Goal: Task Accomplishment & Management: Use online tool/utility

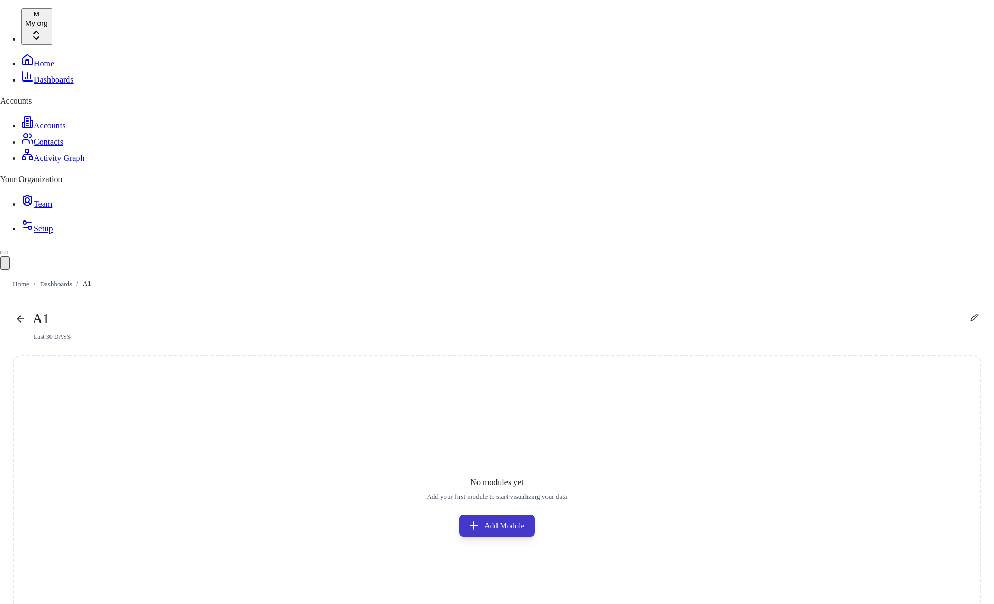
click at [535, 515] on button "Add Module" at bounding box center [497, 526] width 76 height 22
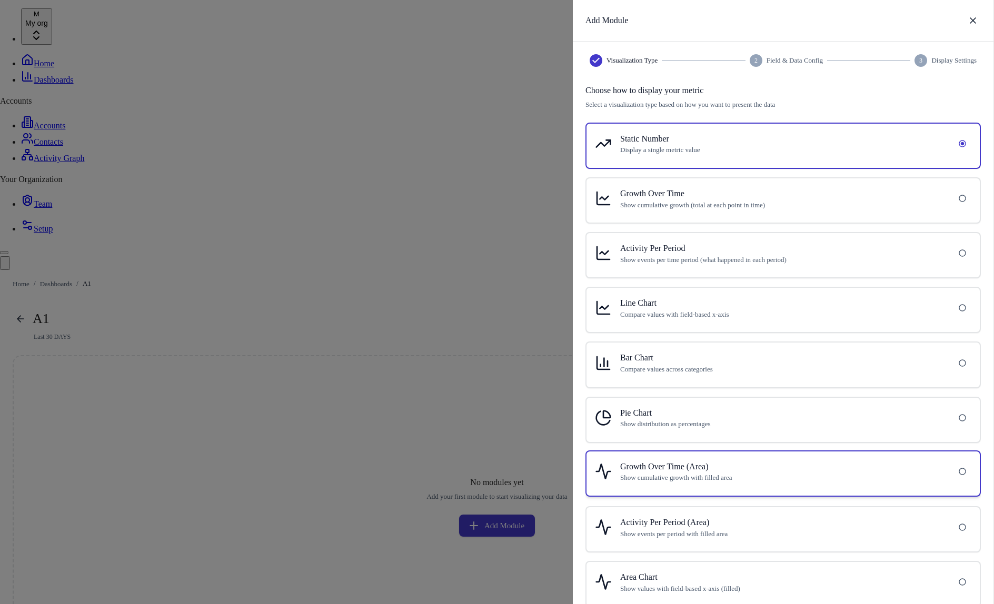
click at [809, 469] on h6 "Growth Over Time (Area)" at bounding box center [782, 467] width 325 height 14
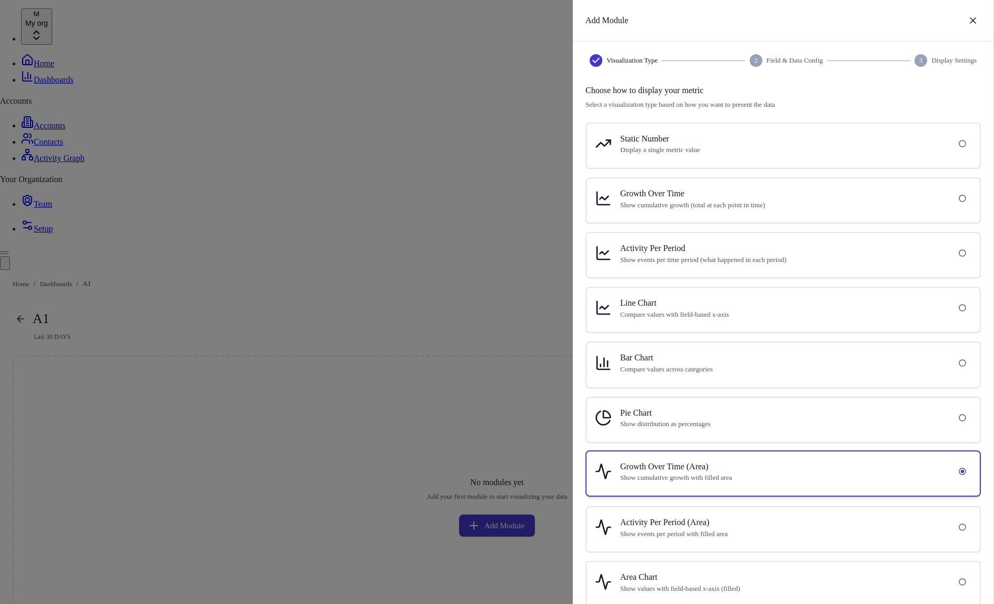
scroll to position [44, 0]
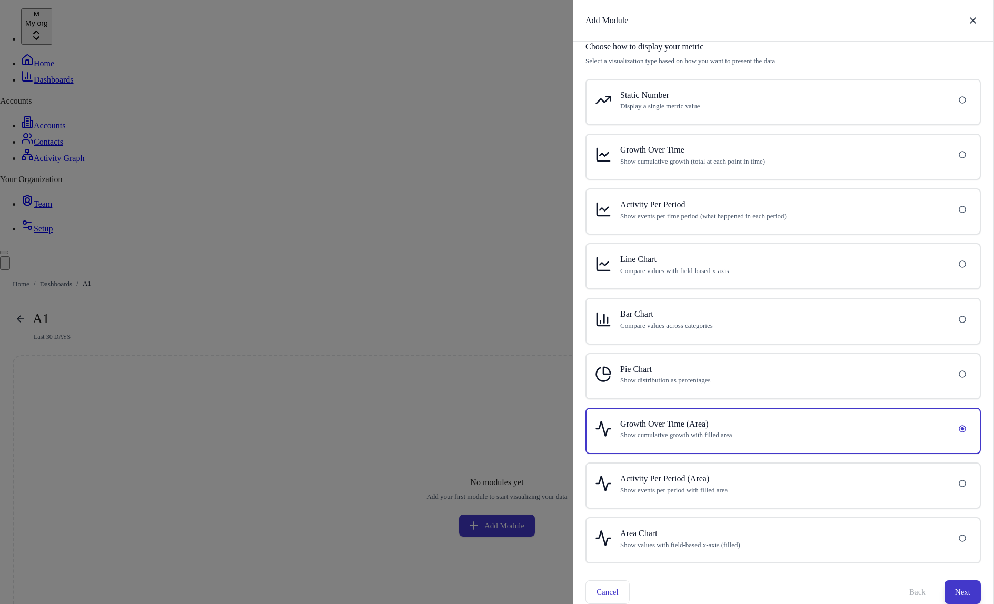
click at [964, 592] on button "Next" at bounding box center [962, 592] width 36 height 23
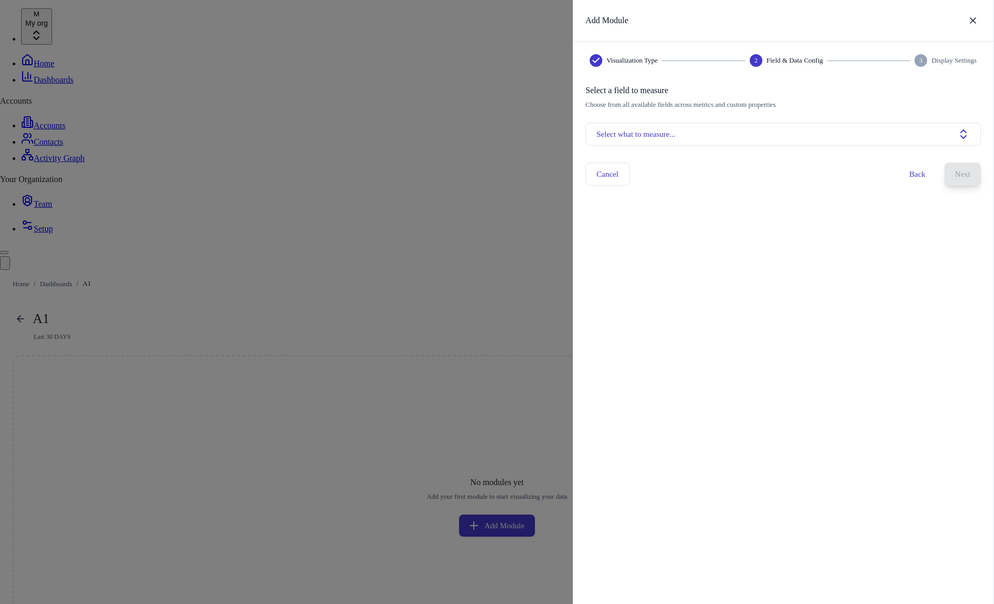
scroll to position [0, 0]
click at [796, 119] on div "Select a field to measure Choose from all available fields across metrics and c…" at bounding box center [782, 115] width 395 height 62
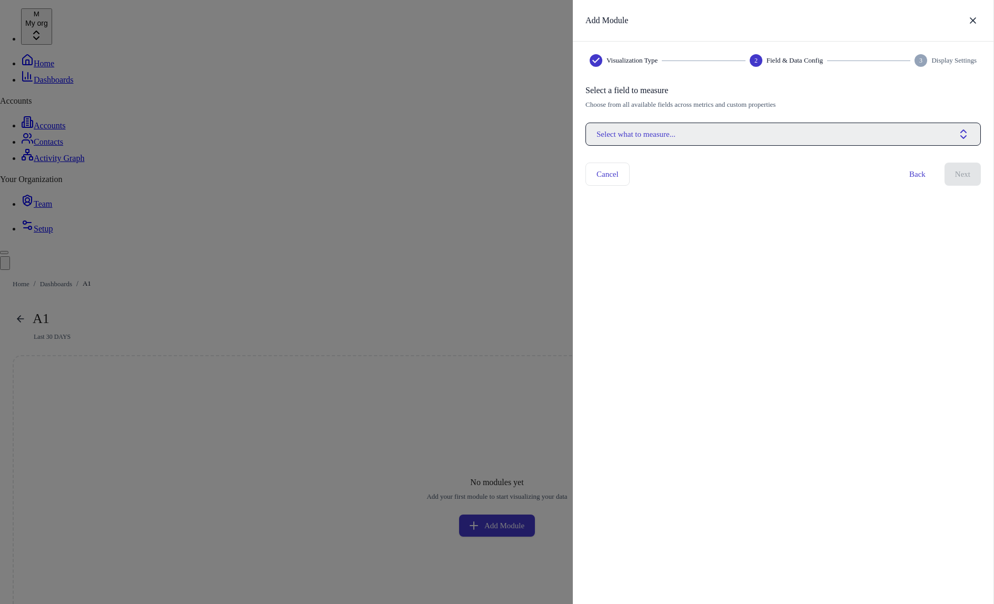
click at [796, 140] on button "Select what to measure..." at bounding box center [782, 134] width 395 height 23
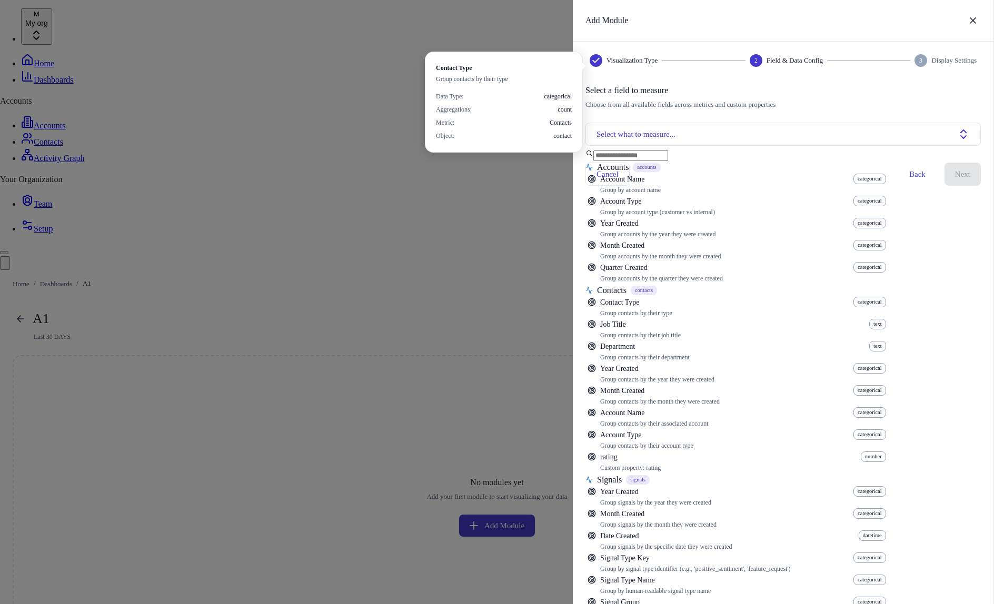
scroll to position [376, 0]
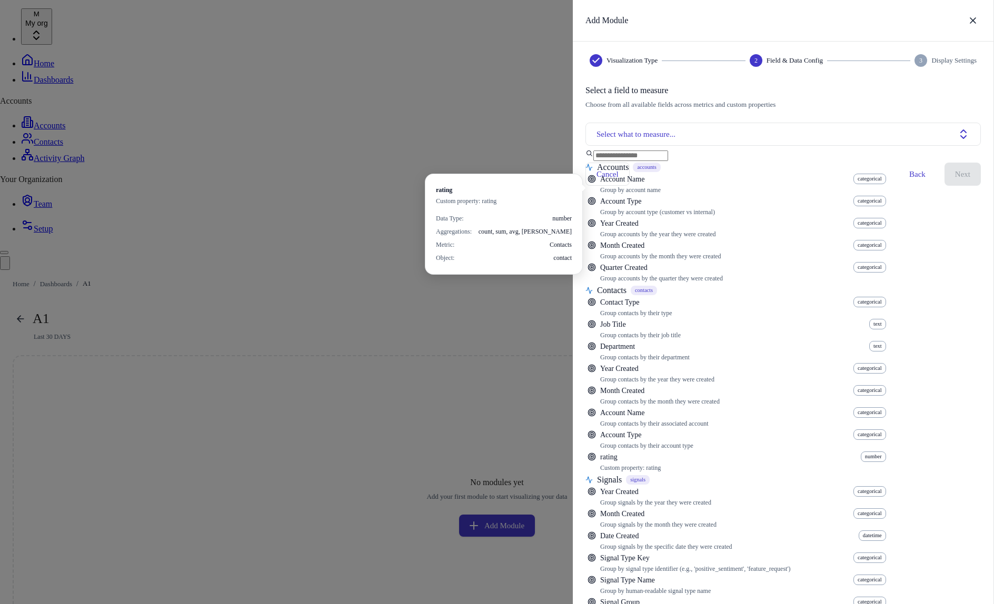
click at [770, 186] on div "Suggestions" at bounding box center [735, 483] width 301 height 670
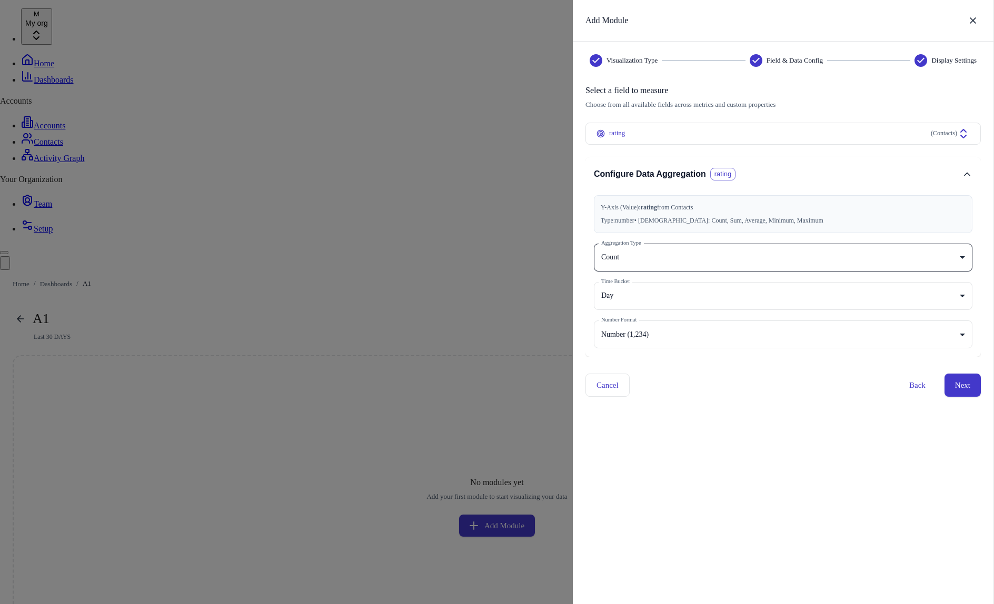
click at [806, 254] on body "M My org Home Dashboards Accounts Accounts Contacts Activity Graph Your Organiz…" at bounding box center [497, 339] width 994 height 662
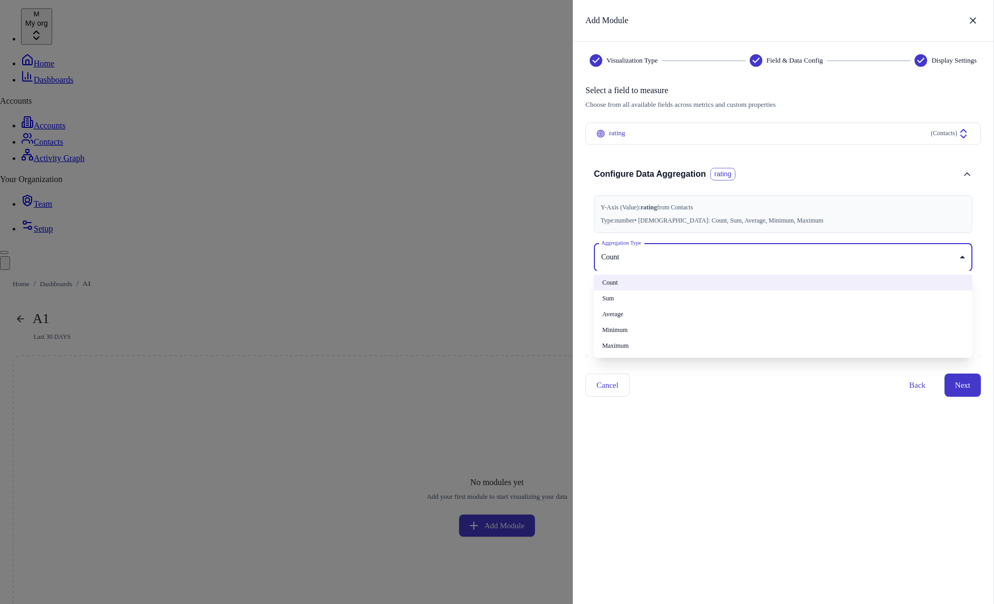
click at [801, 294] on li "Sum" at bounding box center [783, 299] width 378 height 16
type input "***"
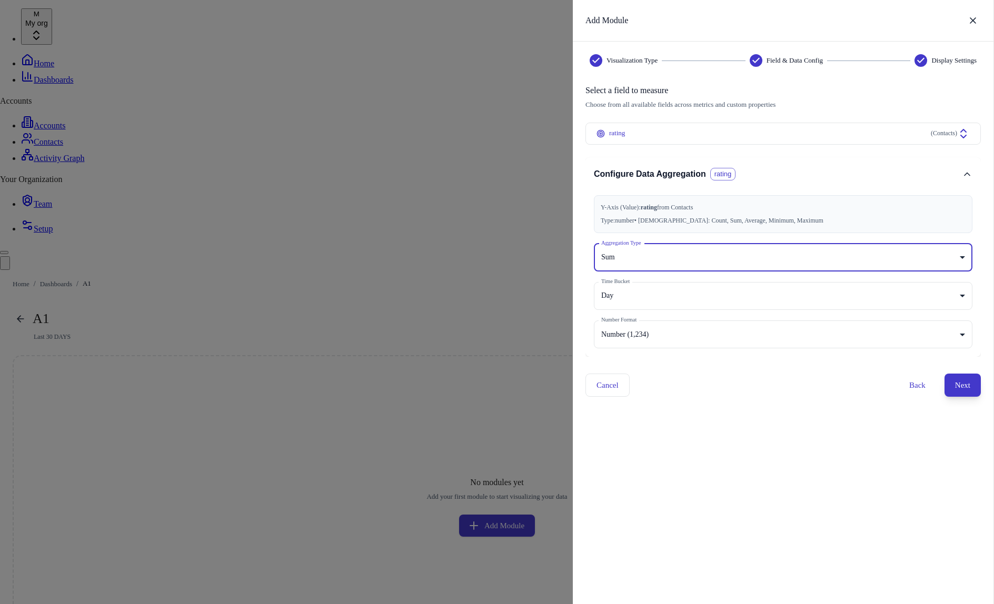
click at [956, 378] on button "Next" at bounding box center [962, 385] width 36 height 23
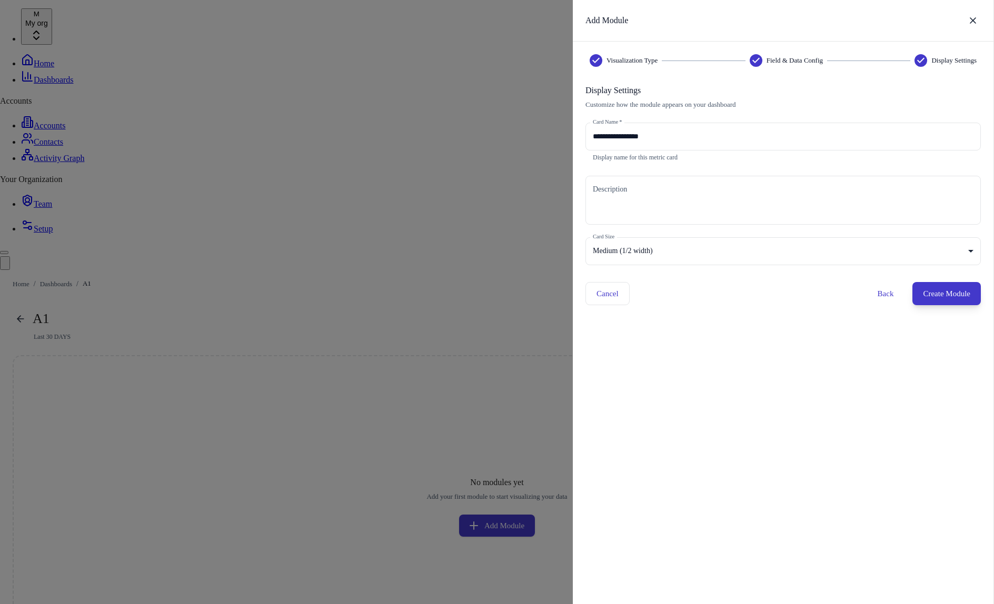
click at [932, 293] on button "Create Module" at bounding box center [946, 293] width 68 height 23
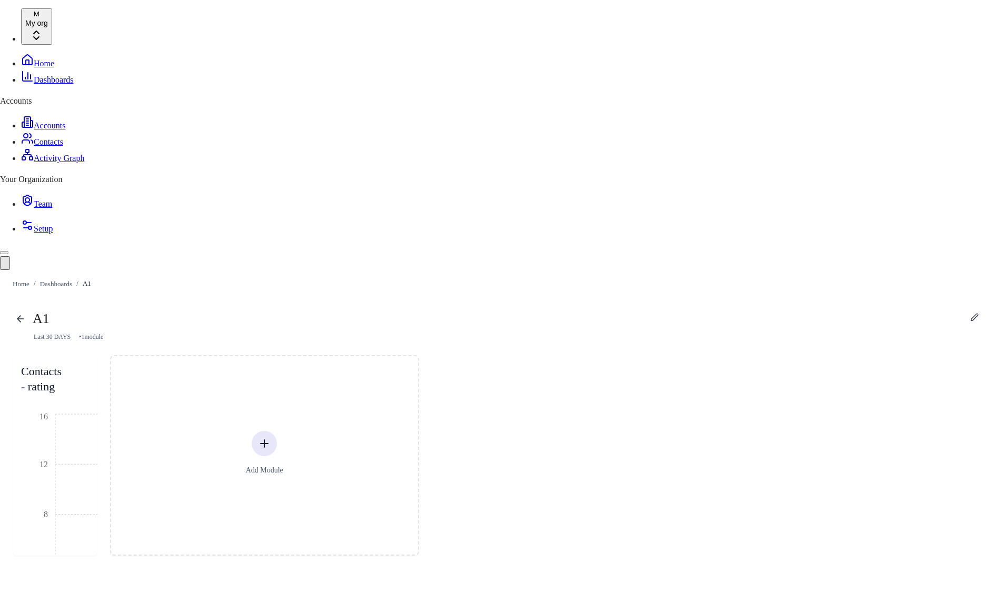
click at [557, 427] on div "A1 Last 30 DAYS • 1 module Contacts - rating "[DATE]T01:47:11.463813+00:00" "[D…" at bounding box center [497, 433] width 994 height 271
click at [306, 424] on div "A1 Last 30 DAYS • 1 module Contacts - rating "[DATE]T01:47:11.463813+00:00" "[D…" at bounding box center [497, 433] width 994 height 271
drag, startPoint x: 312, startPoint y: 339, endPoint x: 430, endPoint y: 339, distance: 117.9
click at [415, 412] on icon ""[DATE]T01:47:11.463813+00:00" "[DATE]T01:47:11.463813+00:00" "[DATE]T01:47:11.…" at bounding box center [218, 523] width 394 height 222
click at [431, 385] on div "A1 Last 30 DAYS • 1 module Contacts - rating "[DATE]T01:47:11.463813+00:00" 0 "…" at bounding box center [497, 433] width 994 height 271
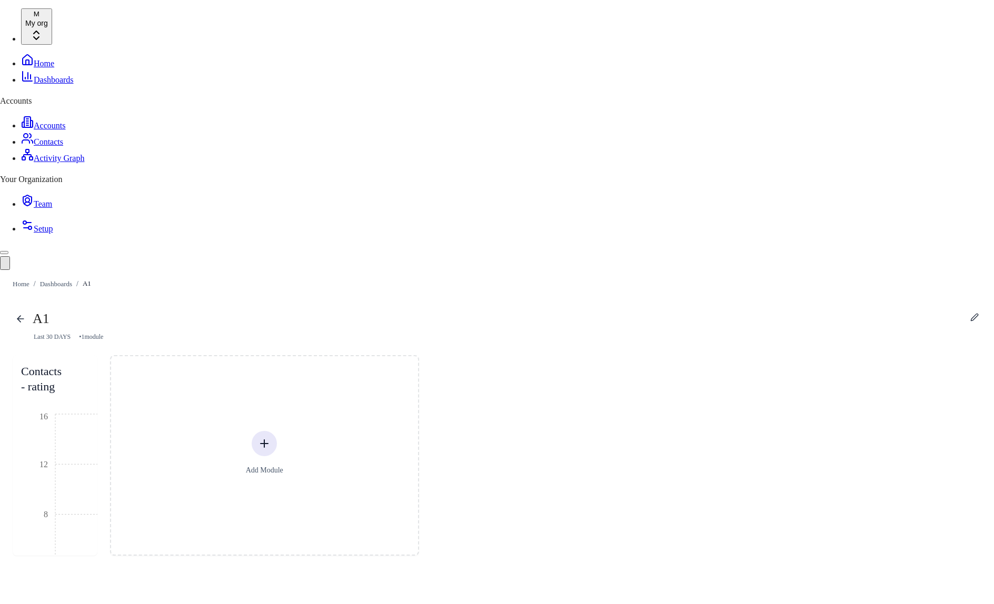
drag, startPoint x: 181, startPoint y: 339, endPoint x: 552, endPoint y: 360, distance: 371.6
click at [552, 360] on div "A1 Last 30 DAYS • 1 module Contacts - rating "[DATE]T01:47:11.463813+00:00" "[D…" at bounding box center [497, 433] width 994 height 271
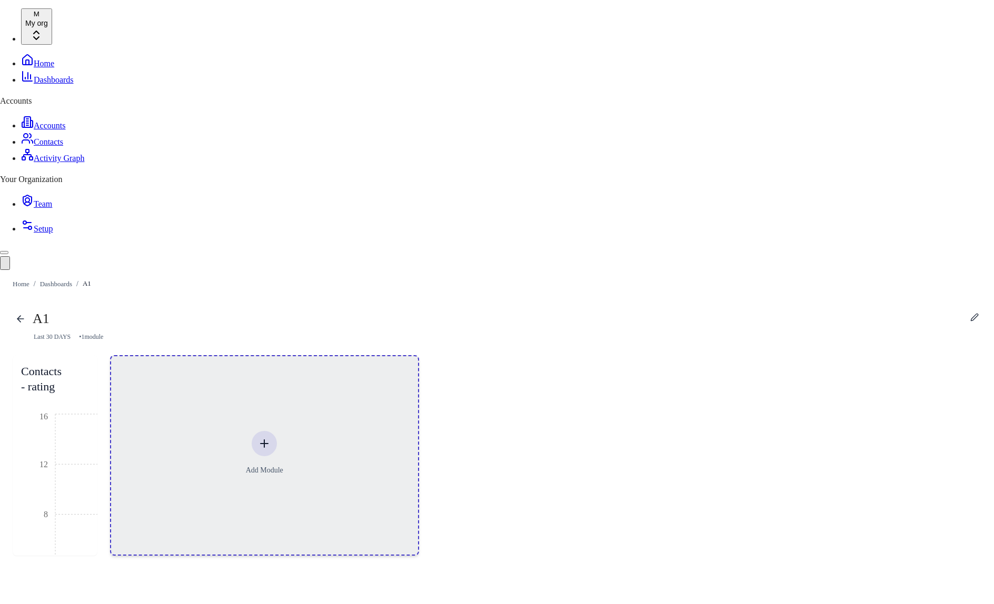
click at [277, 431] on div at bounding box center [264, 443] width 25 height 25
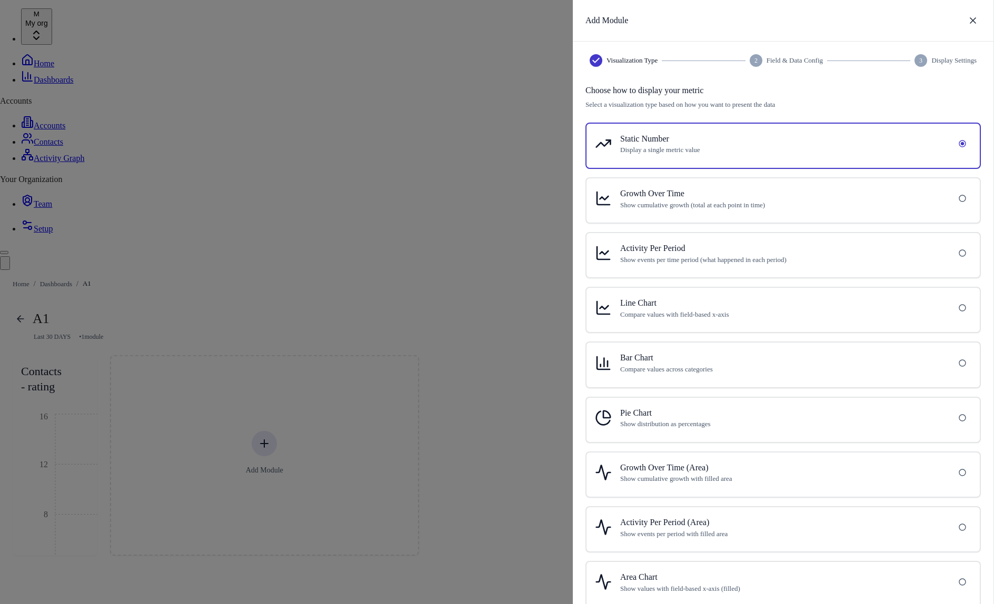
scroll to position [44, 0]
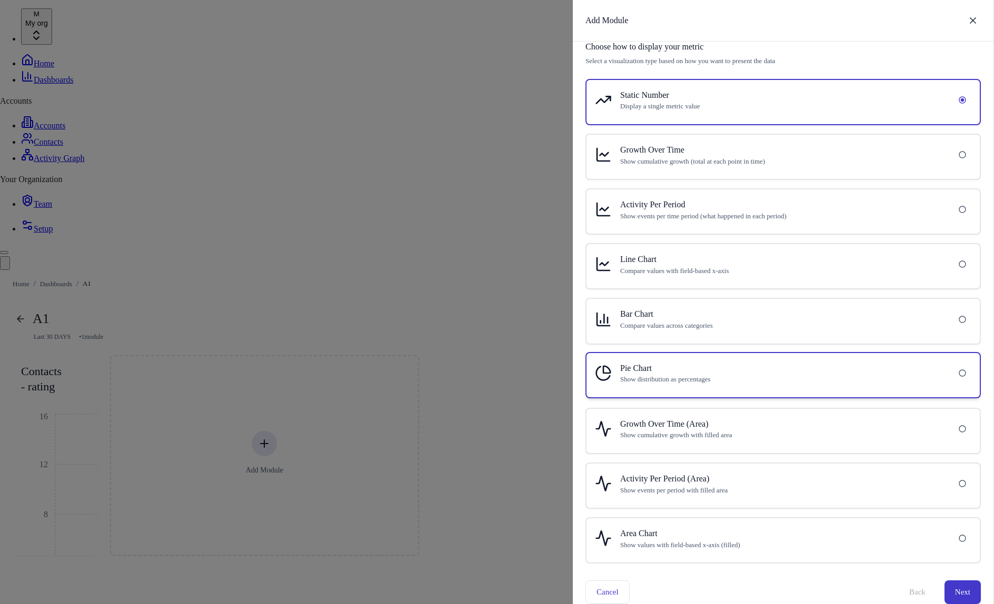
click at [706, 373] on h6 "Pie Chart" at bounding box center [782, 369] width 325 height 14
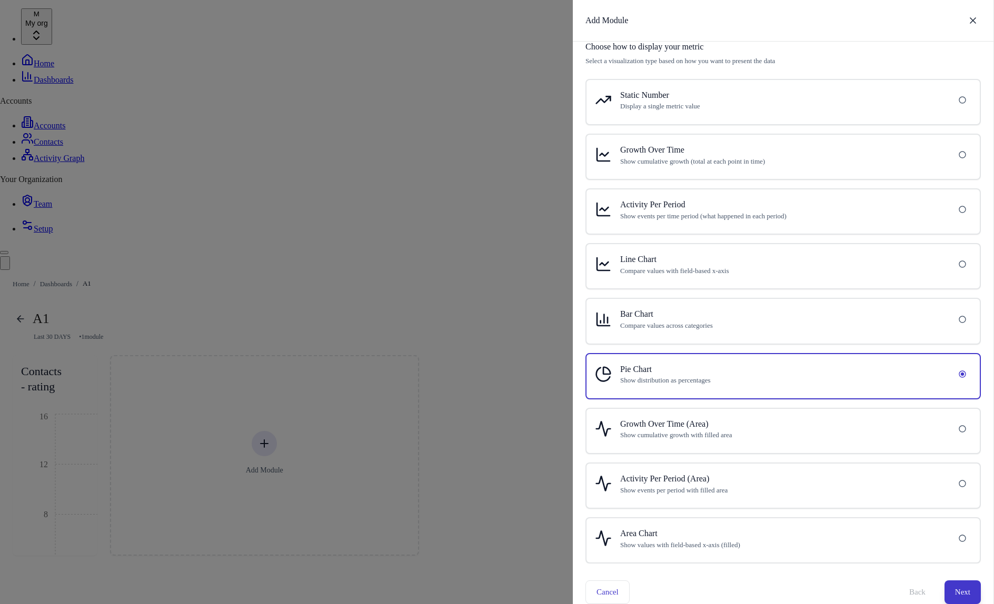
click at [962, 594] on button "Next" at bounding box center [962, 592] width 36 height 23
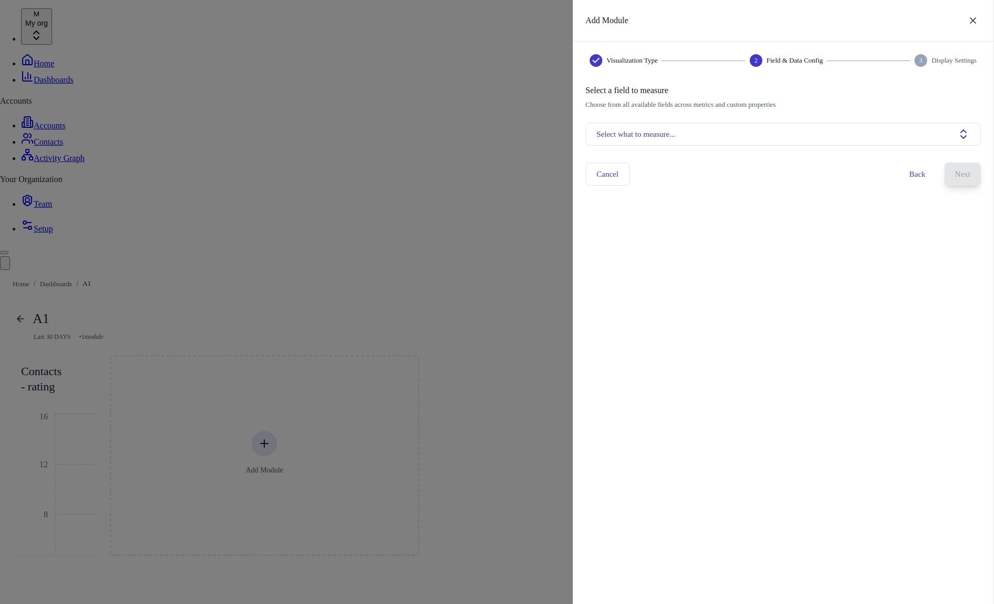
scroll to position [0, 0]
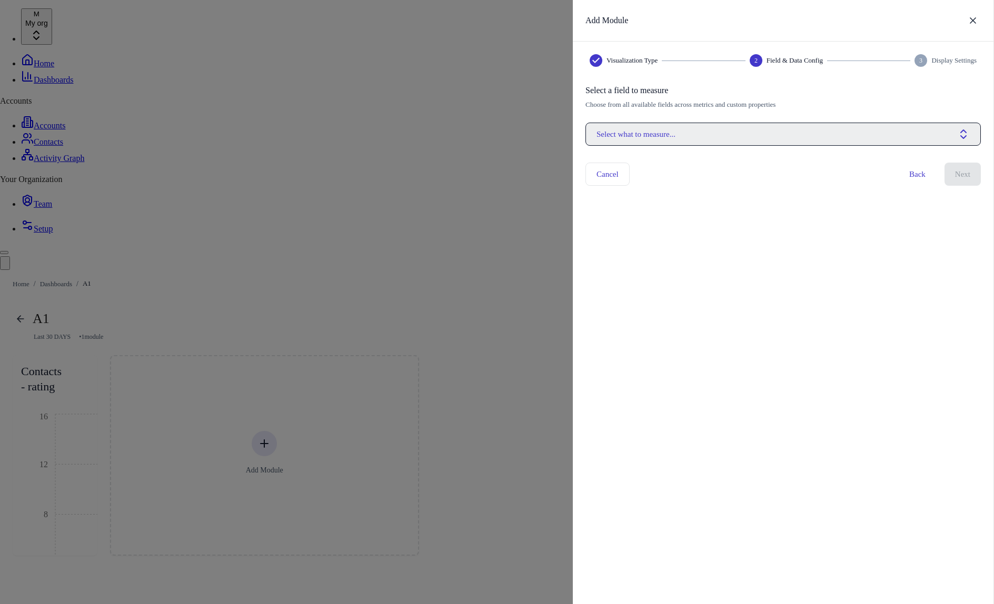
click at [859, 140] on button "Select what to measure..." at bounding box center [782, 134] width 395 height 23
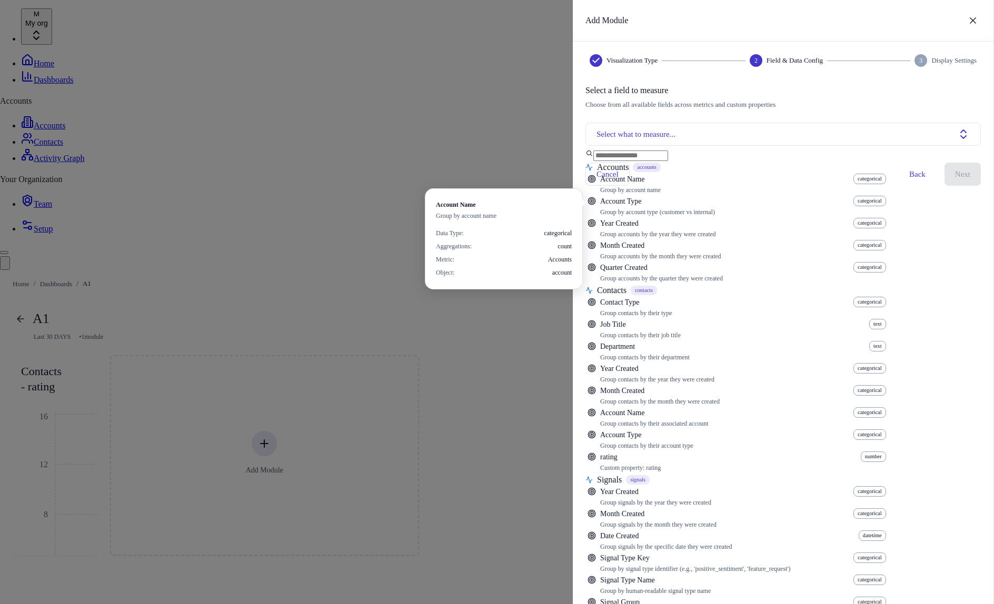
click at [801, 203] on div "Suggestions" at bounding box center [735, 483] width 301 height 670
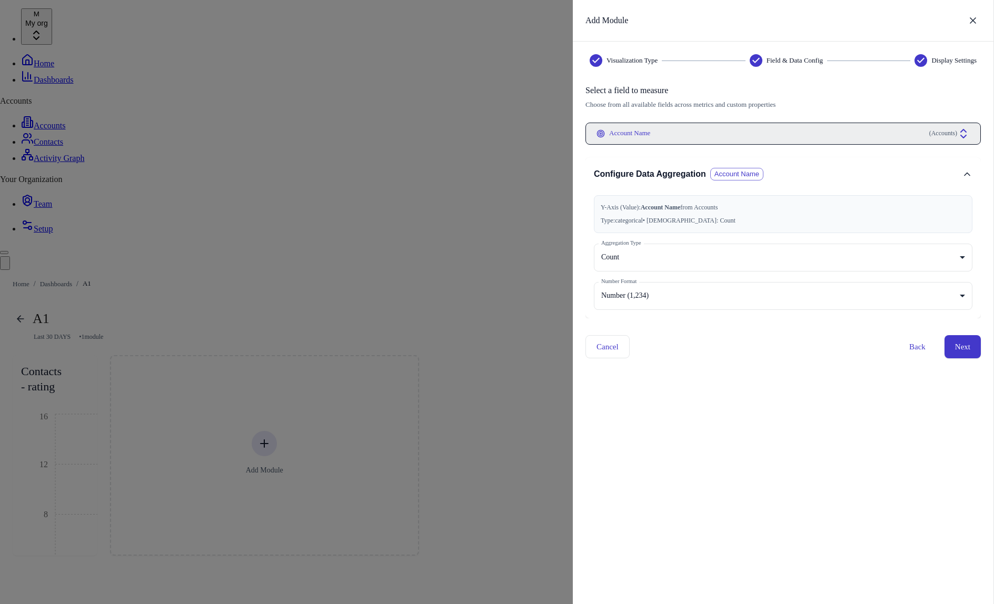
click at [820, 139] on button "Account Name ( Accounts )" at bounding box center [782, 134] width 395 height 22
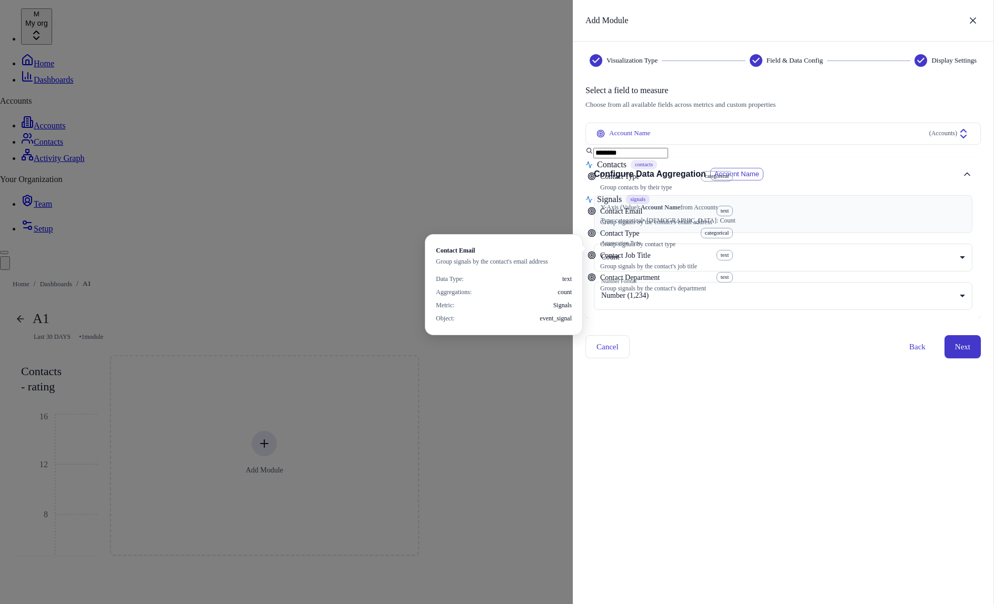
type input "*******"
click at [704, 242] on div "Suggestions" at bounding box center [658, 220] width 147 height 148
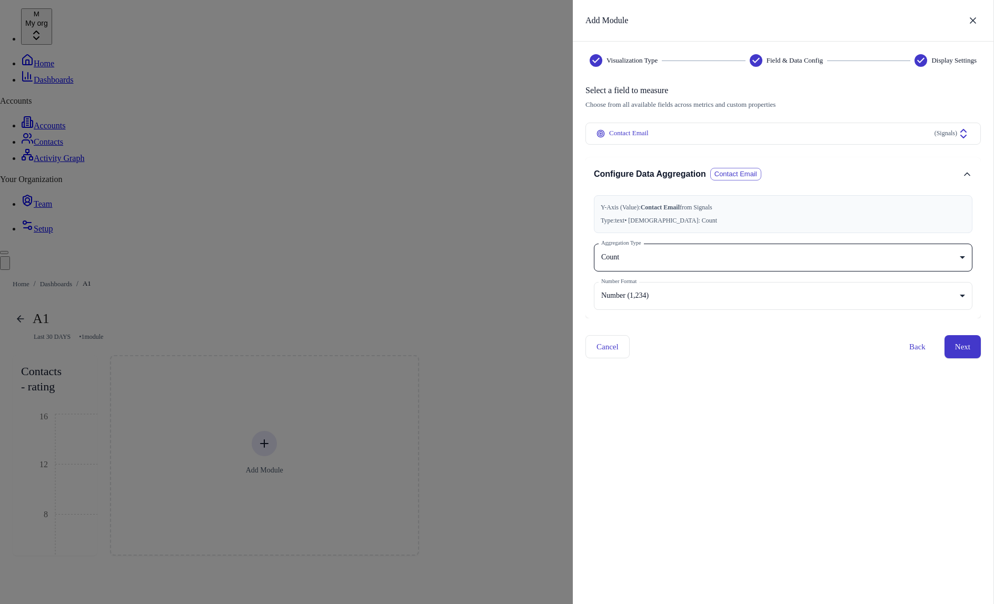
click at [723, 255] on body "M My org Home Dashboards Accounts Accounts Contacts Activity Graph Your Organiz…" at bounding box center [497, 288] width 994 height 560
click at [731, 386] on div at bounding box center [497, 302] width 994 height 604
click at [797, 368] on div "Visualization Type Field & Data Config Display Settings Select a field to measu…" at bounding box center [782, 322] width 395 height 537
click at [961, 343] on button "Next" at bounding box center [962, 346] width 36 height 23
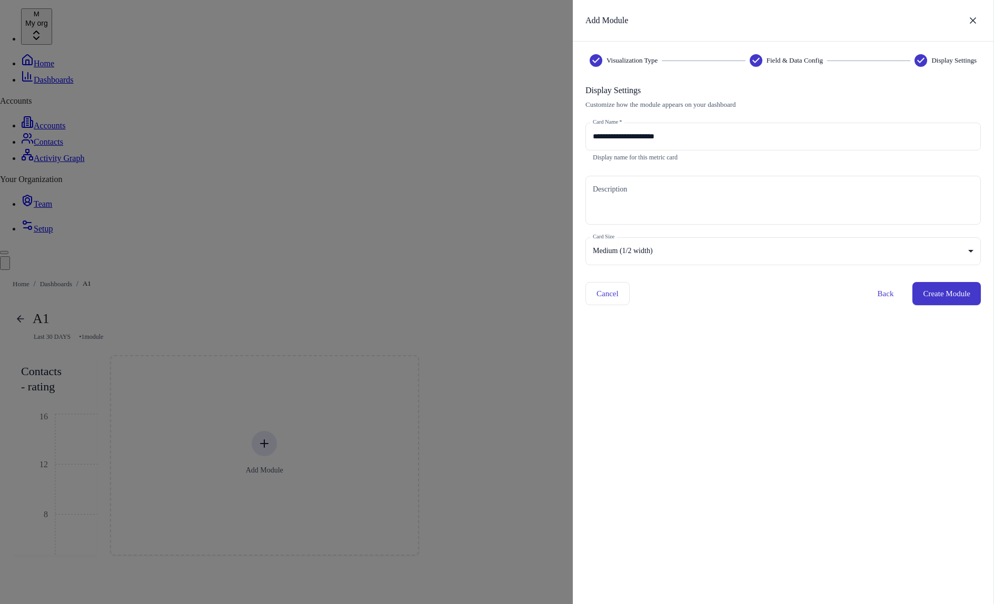
click at [941, 291] on button "Create Module" at bounding box center [946, 293] width 68 height 23
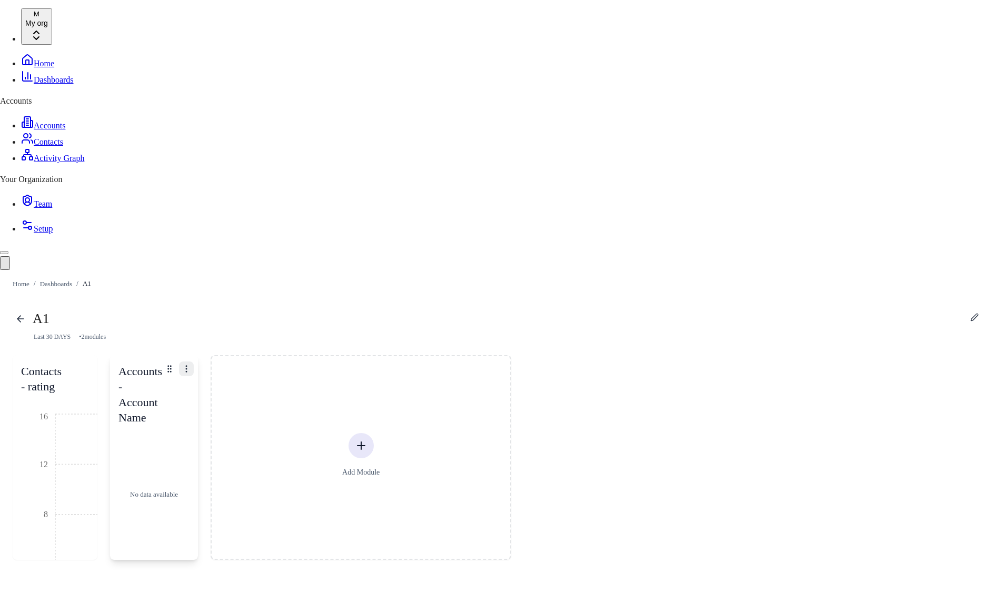
click at [191, 364] on icon "button" at bounding box center [186, 368] width 9 height 9
click at [940, 119] on span "Edit Module" at bounding box center [923, 119] width 70 height 11
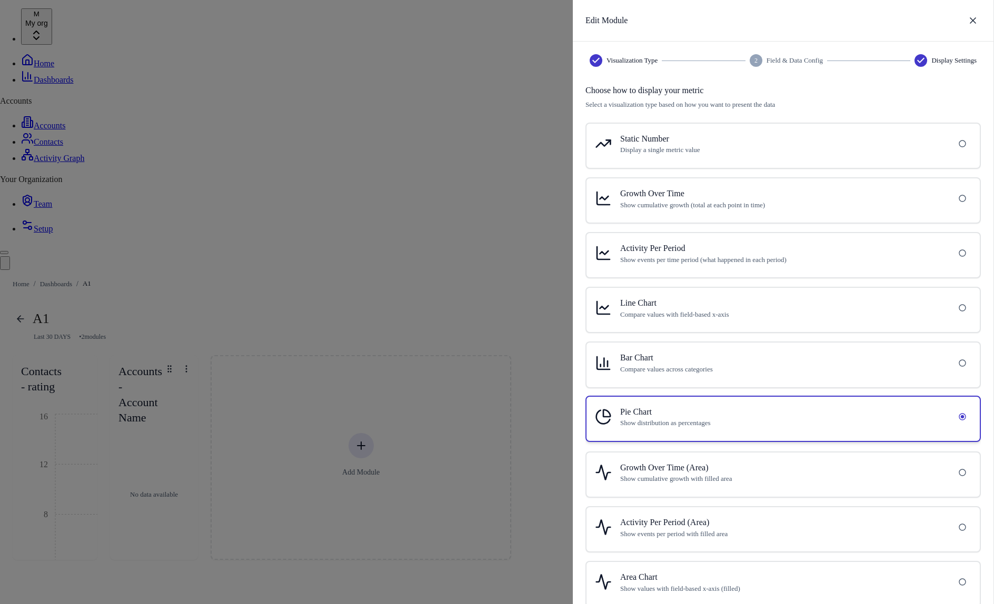
click at [789, 424] on p "Show distribution as percentages" at bounding box center [782, 423] width 325 height 10
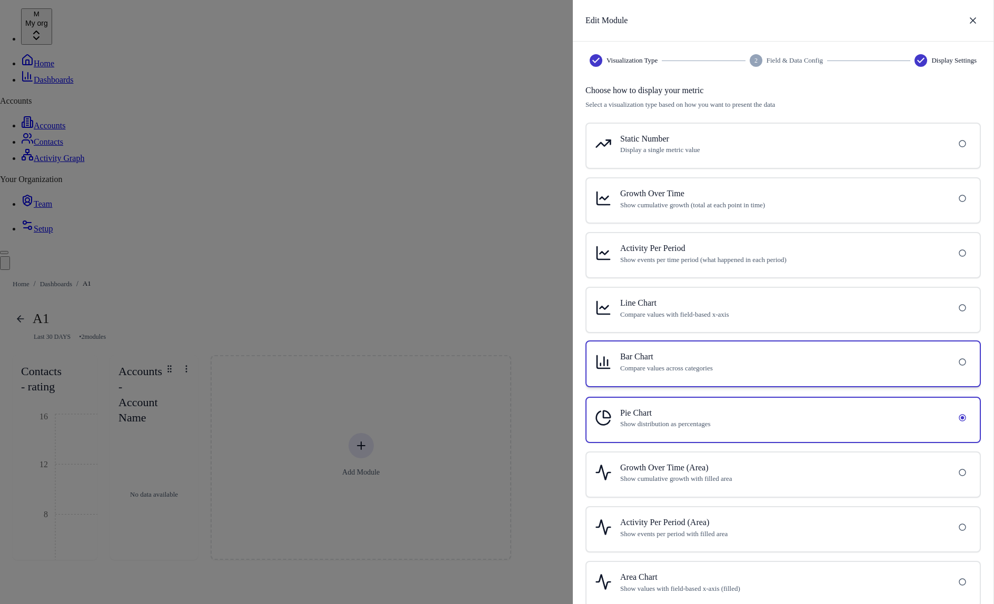
scroll to position [44, 0]
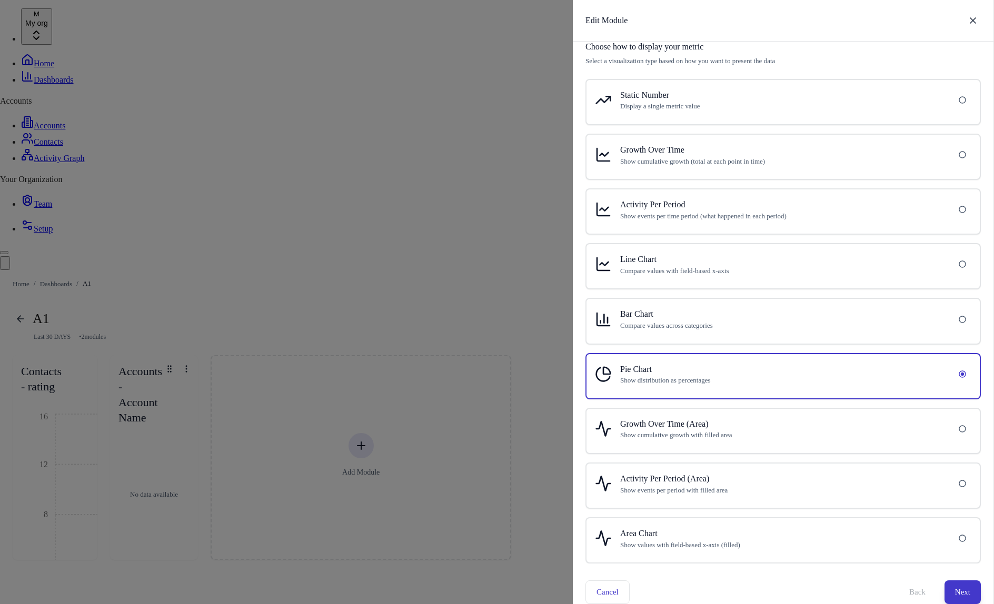
click at [951, 584] on button "Next" at bounding box center [962, 592] width 36 height 23
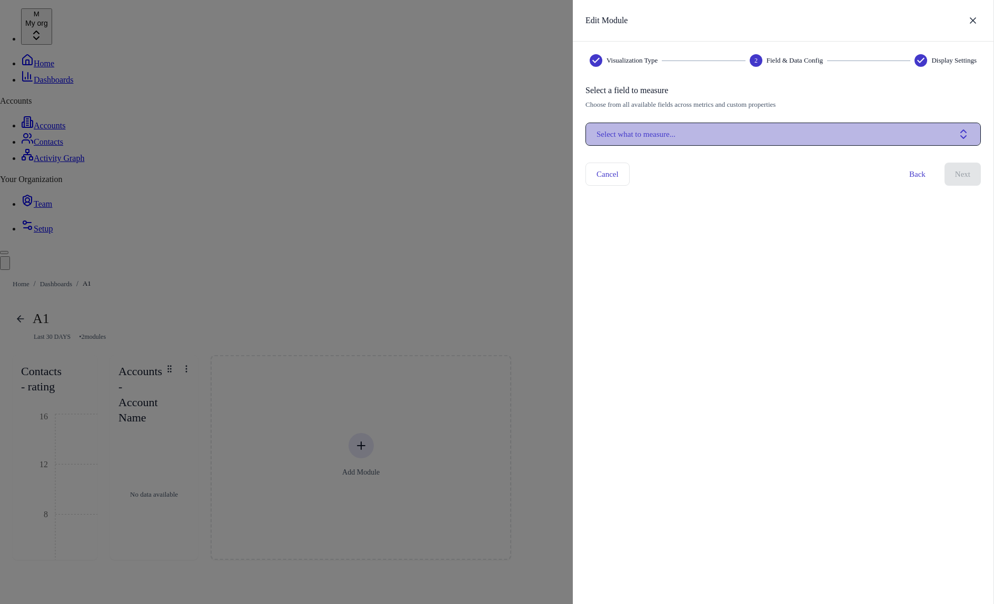
click at [782, 139] on button "Select what to measure..." at bounding box center [782, 134] width 395 height 23
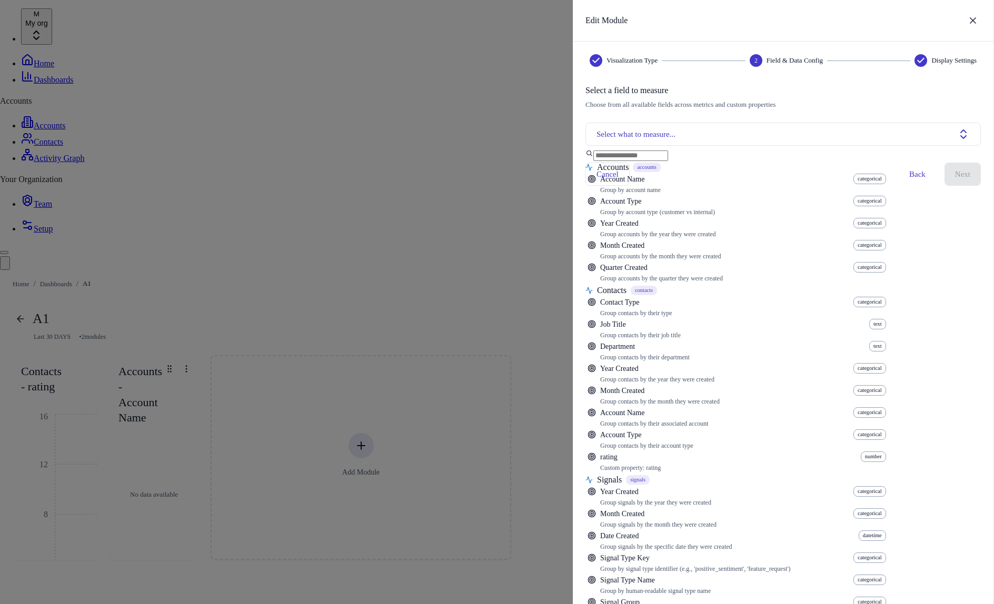
click at [668, 158] on input "text" at bounding box center [630, 156] width 75 height 11
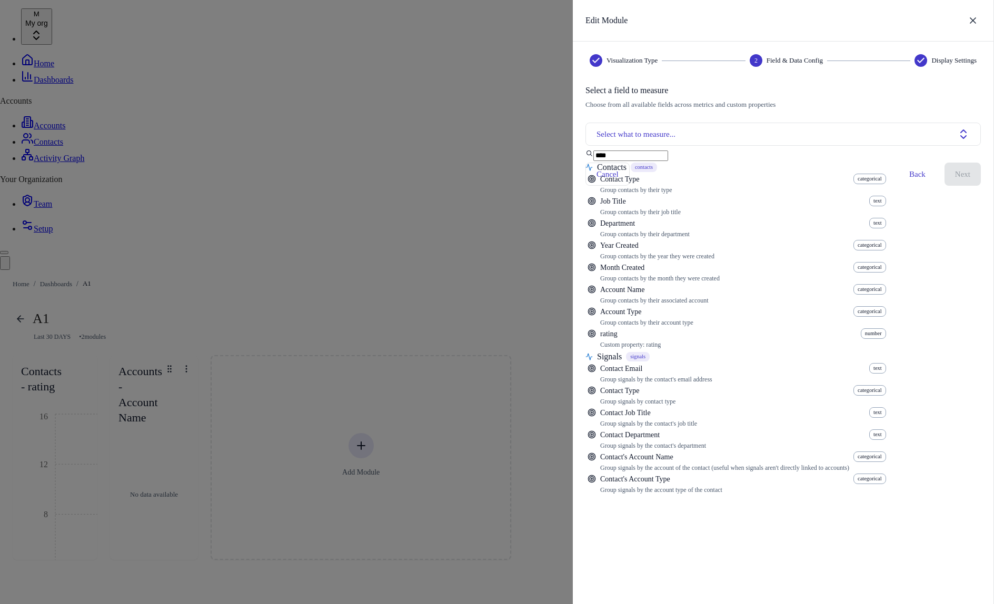
click at [613, 161] on input "****" at bounding box center [630, 156] width 75 height 11
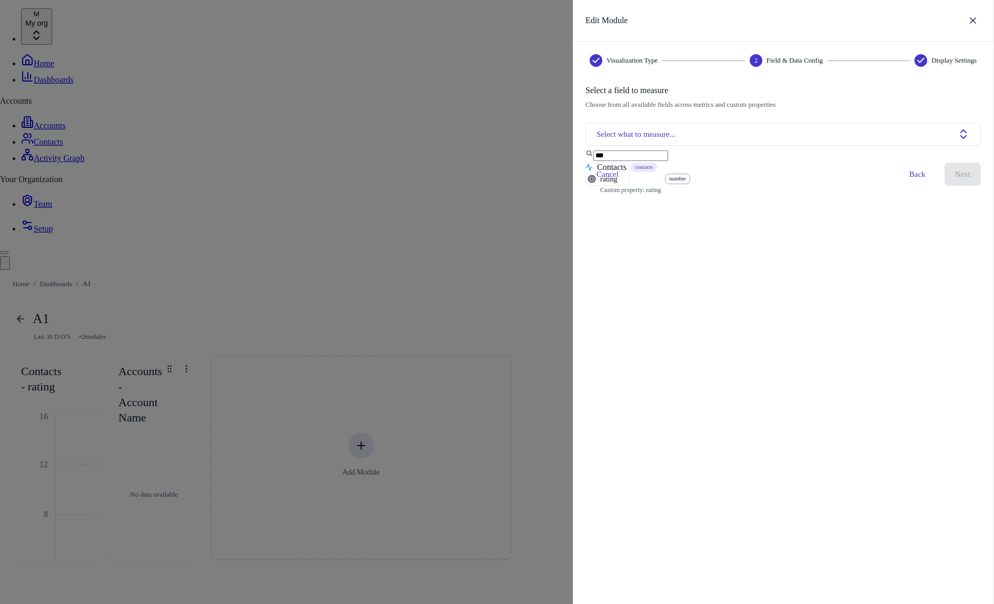
type input "***"
click at [651, 196] on div "Suggestions" at bounding box center [637, 171] width 105 height 47
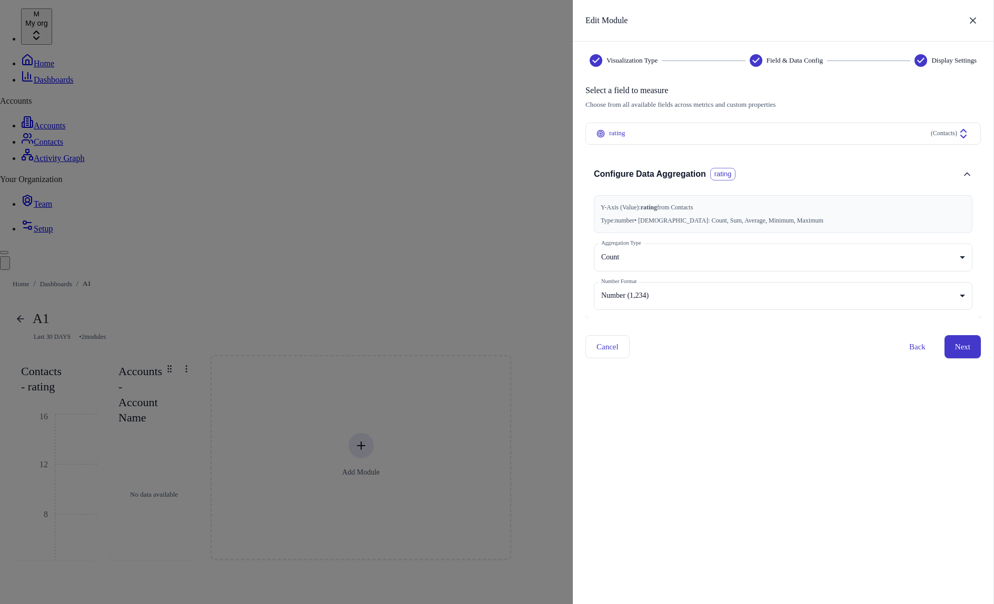
click at [866, 384] on div "Visualization Type Field & Data Config Display Settings Select a field to measu…" at bounding box center [782, 322] width 395 height 537
click at [953, 351] on button "Next" at bounding box center [962, 346] width 36 height 23
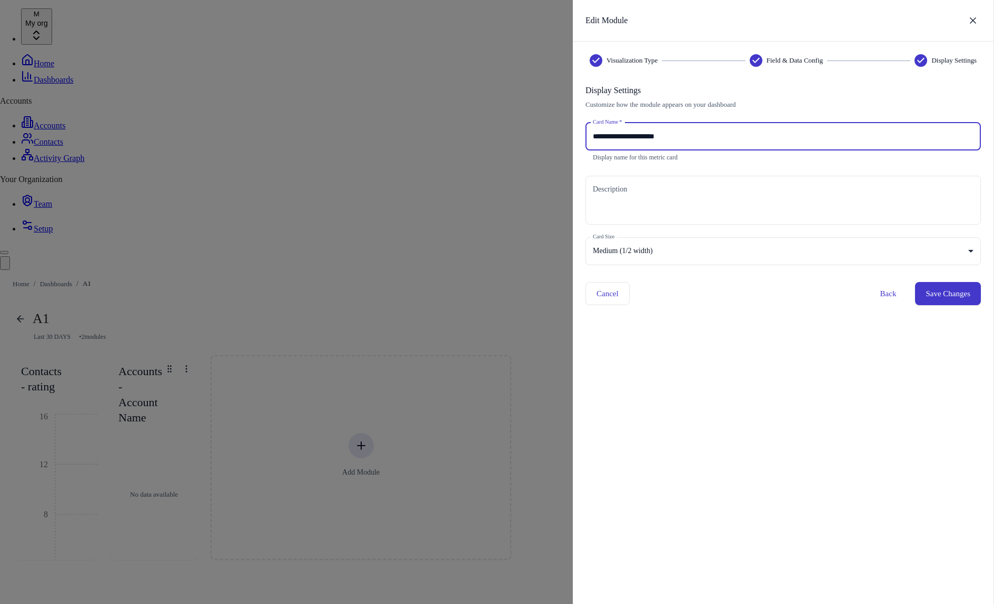
drag, startPoint x: 723, startPoint y: 136, endPoint x: 555, endPoint y: 127, distance: 167.6
click at [555, 127] on div "**********" at bounding box center [497, 302] width 994 height 604
type input "***"
click at [928, 287] on button "Save Changes" at bounding box center [948, 293] width 66 height 23
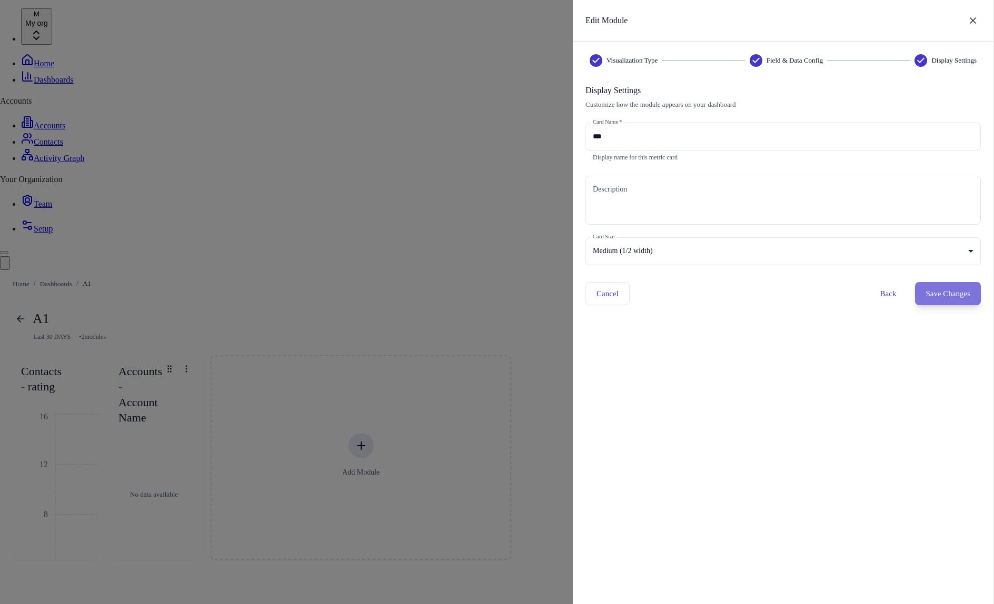
click at [962, 283] on button "Save Changes" at bounding box center [948, 293] width 66 height 23
click at [193, 339] on div at bounding box center [497, 302] width 994 height 604
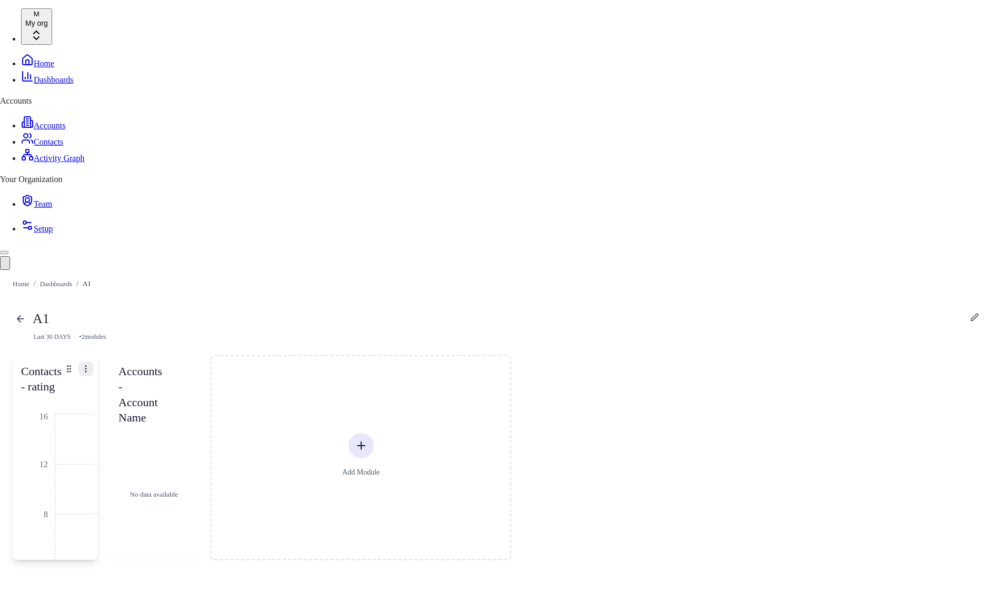
click at [91, 364] on icon "button" at bounding box center [85, 368] width 9 height 9
click at [514, 120] on span "Edit Module" at bounding box center [500, 119] width 70 height 11
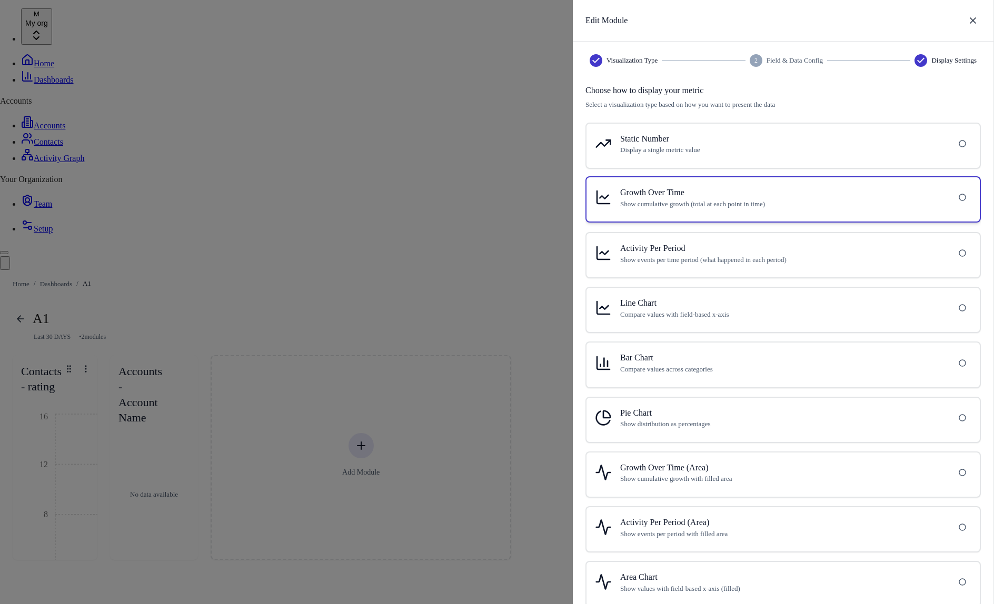
scroll to position [44, 0]
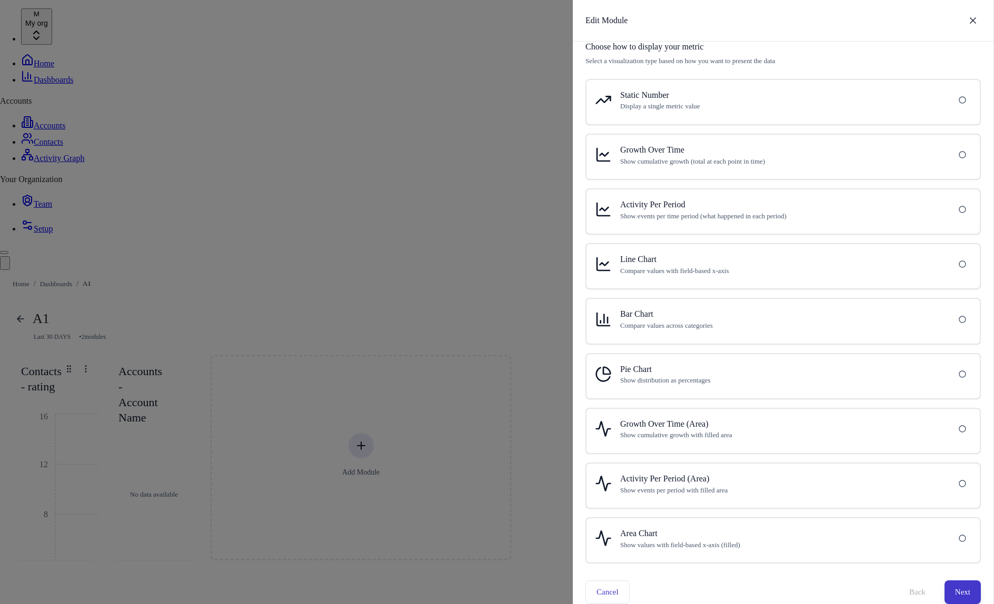
click at [963, 589] on button "Next" at bounding box center [962, 592] width 36 height 23
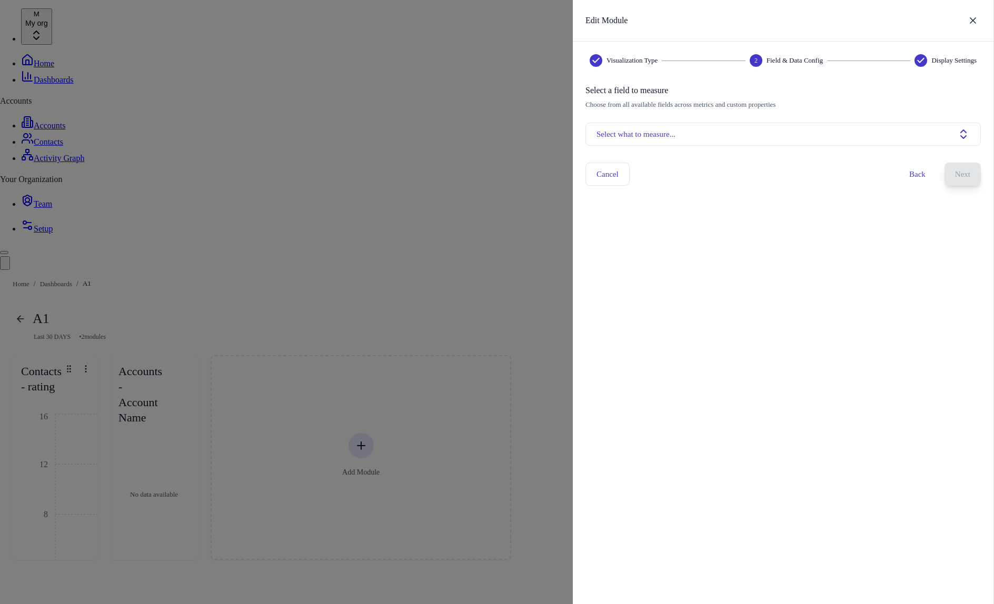
scroll to position [0, 0]
click at [918, 179] on button "Back" at bounding box center [916, 174] width 37 height 23
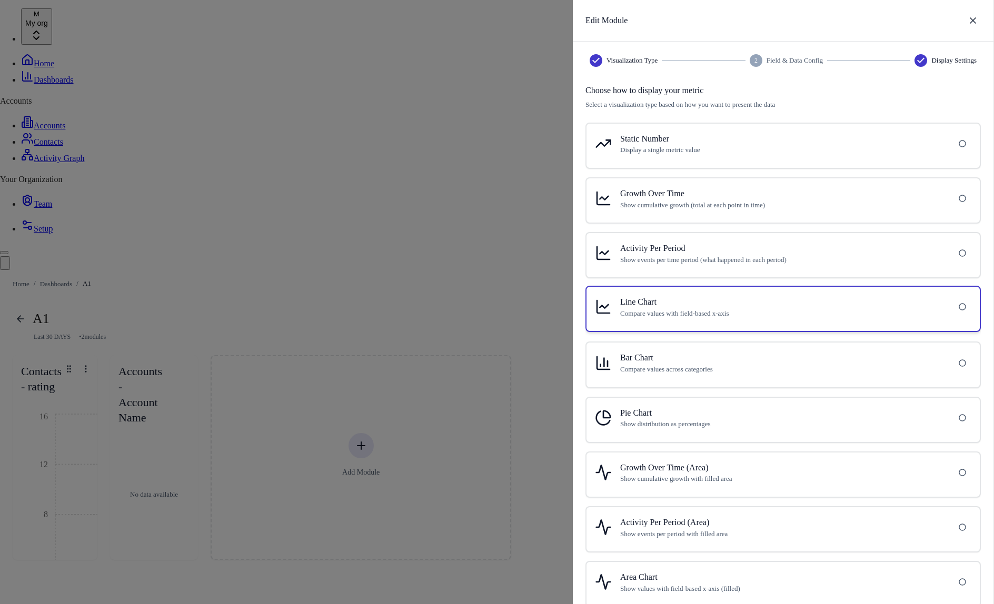
scroll to position [44, 0]
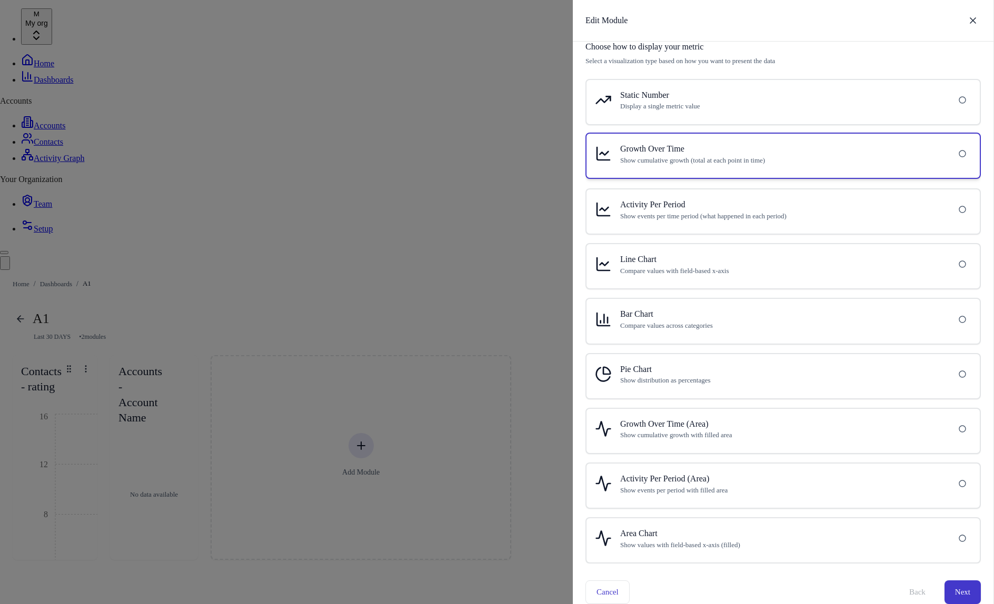
click at [797, 175] on div "Growth Over Time Show cumulative growth (total at each point in time)" at bounding box center [782, 156] width 393 height 44
click at [964, 593] on button "Next" at bounding box center [962, 592] width 36 height 23
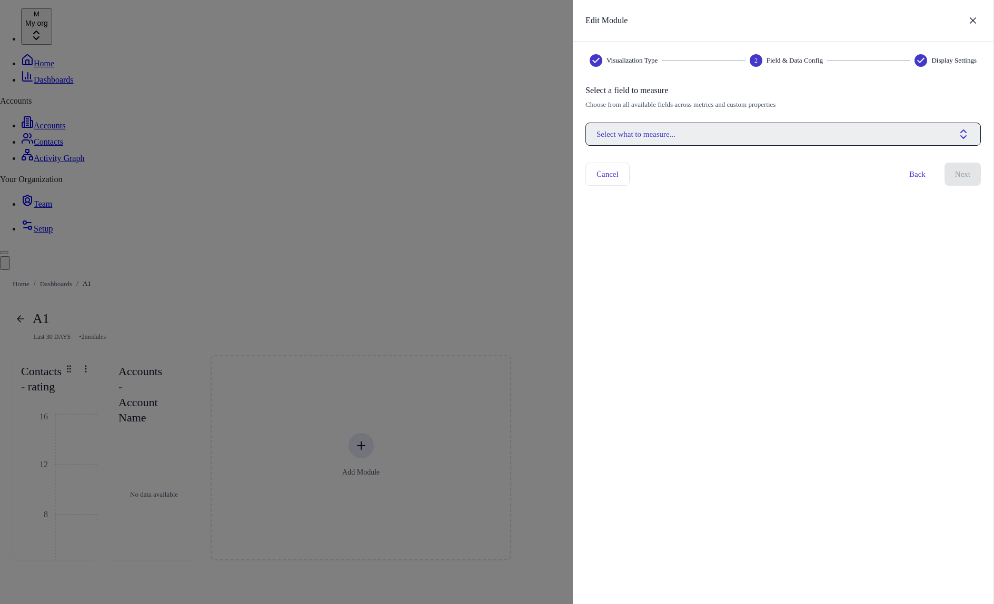
click at [774, 138] on button "Select what to measure..." at bounding box center [782, 134] width 395 height 23
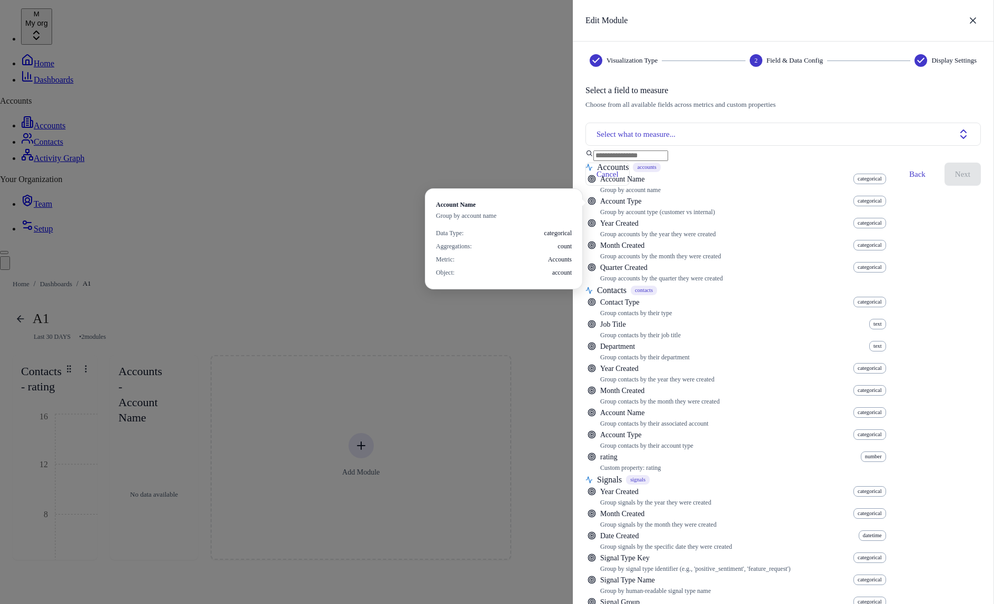
click at [765, 202] on div "Suggestions" at bounding box center [735, 483] width 301 height 670
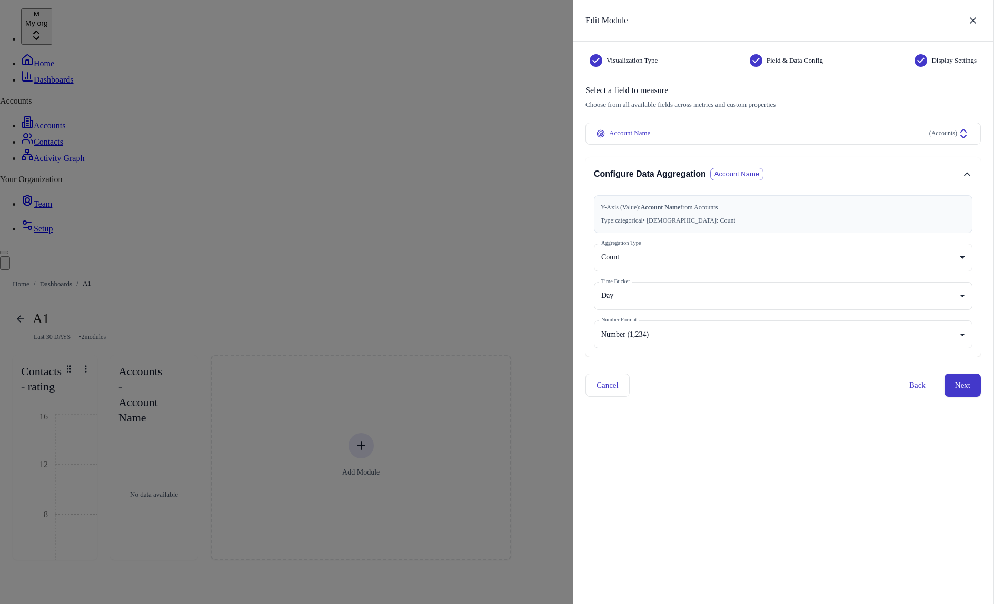
click at [784, 407] on div "Visualization Type Field & Data Config Display Settings Select a field to measu…" at bounding box center [782, 322] width 395 height 537
click at [954, 388] on button "Next" at bounding box center [962, 385] width 36 height 23
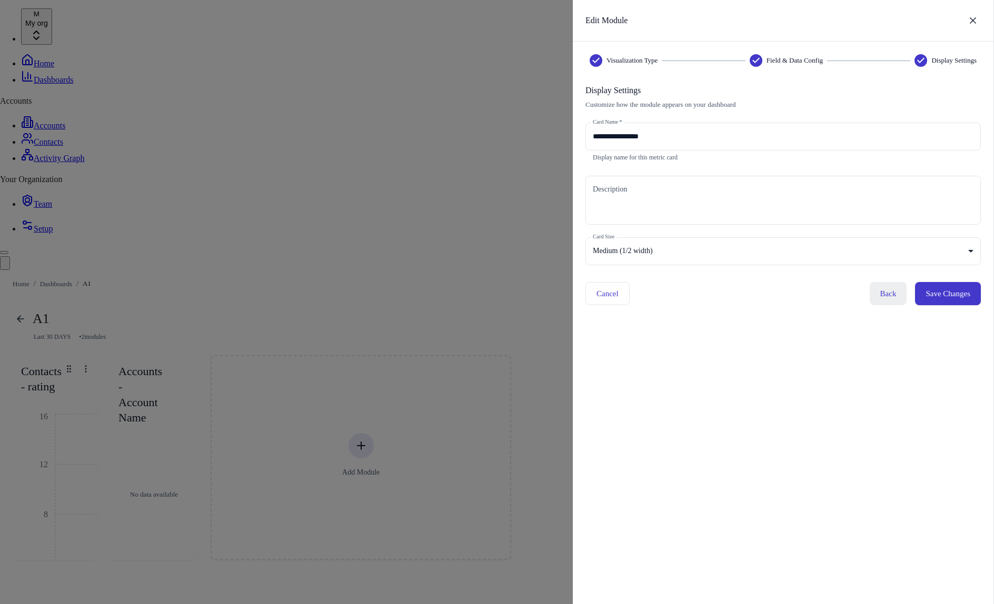
click at [876, 296] on button "Back" at bounding box center [888, 293] width 37 height 23
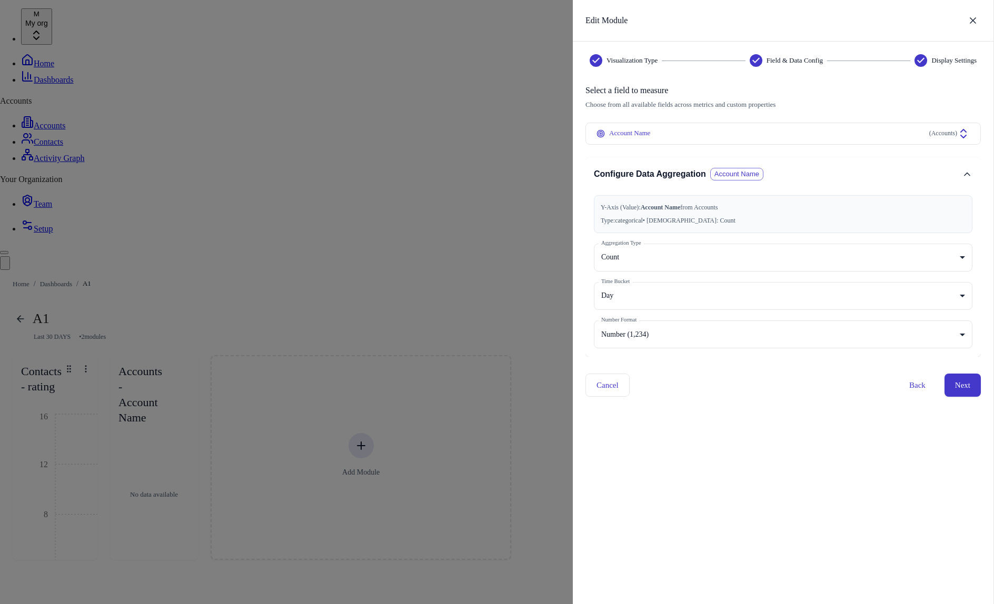
click at [831, 398] on div "Visualization Type Field & Data Config Display Settings Select a field to measu…" at bounding box center [782, 322] width 395 height 537
click at [906, 385] on button "Back" at bounding box center [916, 385] width 37 height 23
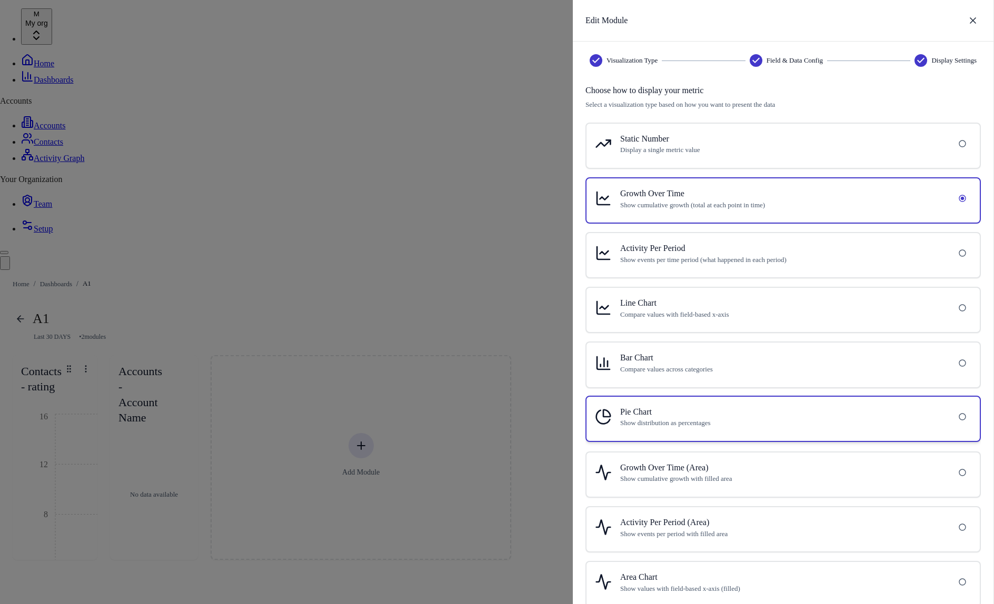
click at [746, 423] on p "Show distribution as percentages" at bounding box center [782, 423] width 325 height 10
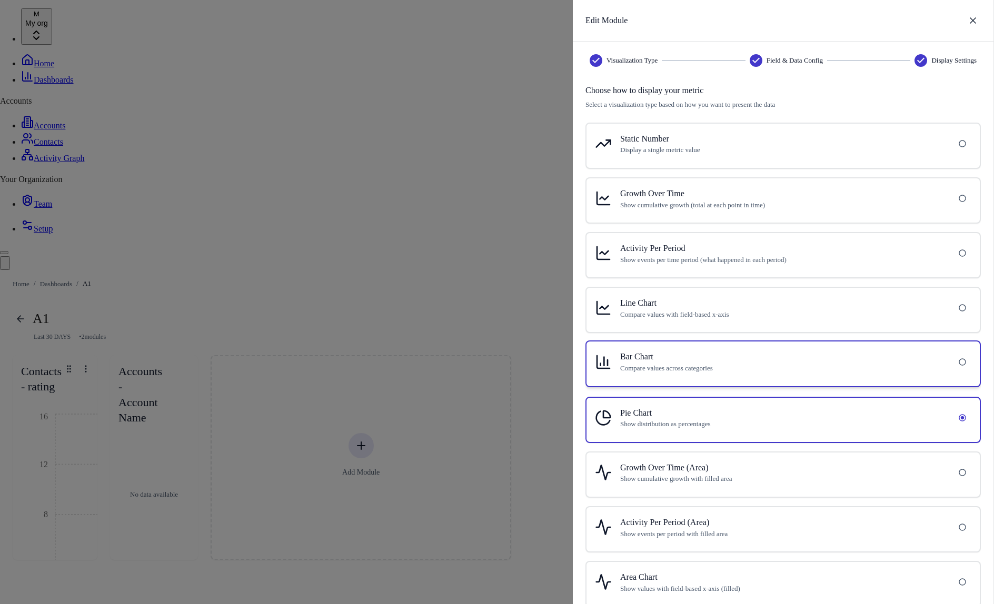
scroll to position [44, 0]
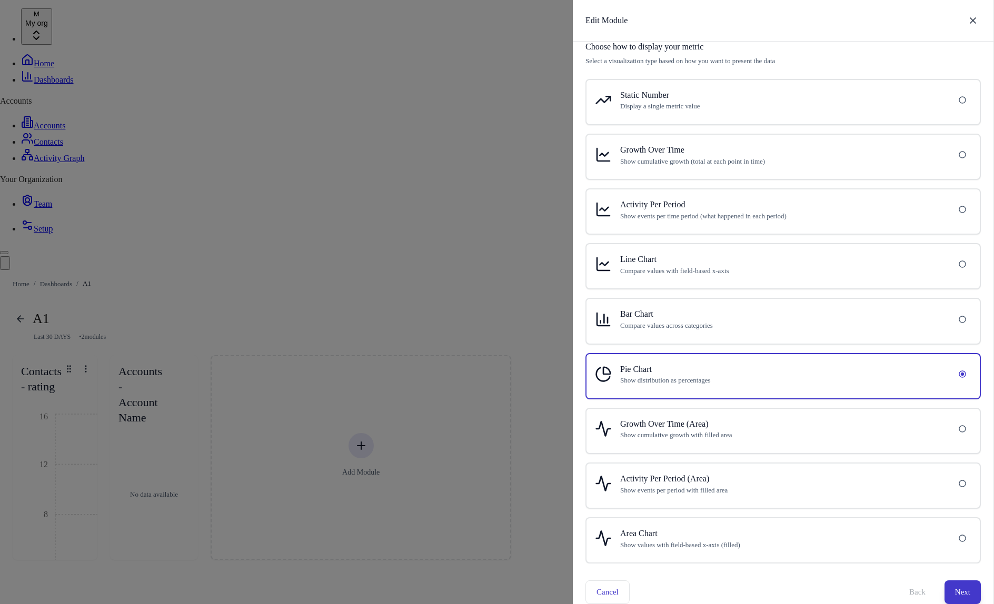
click at [960, 586] on button "Next" at bounding box center [962, 592] width 36 height 23
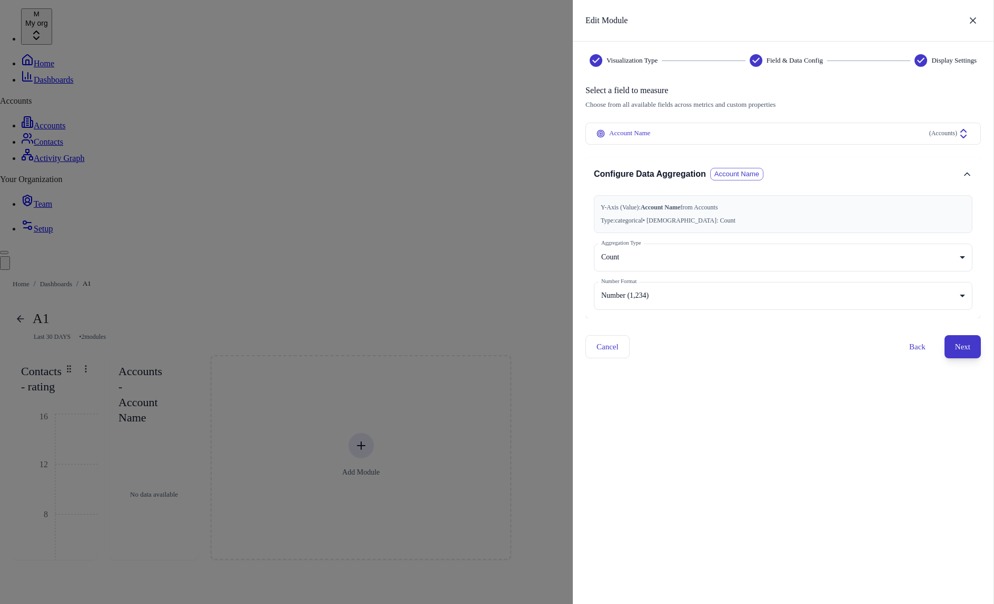
click at [966, 342] on button "Next" at bounding box center [962, 346] width 36 height 23
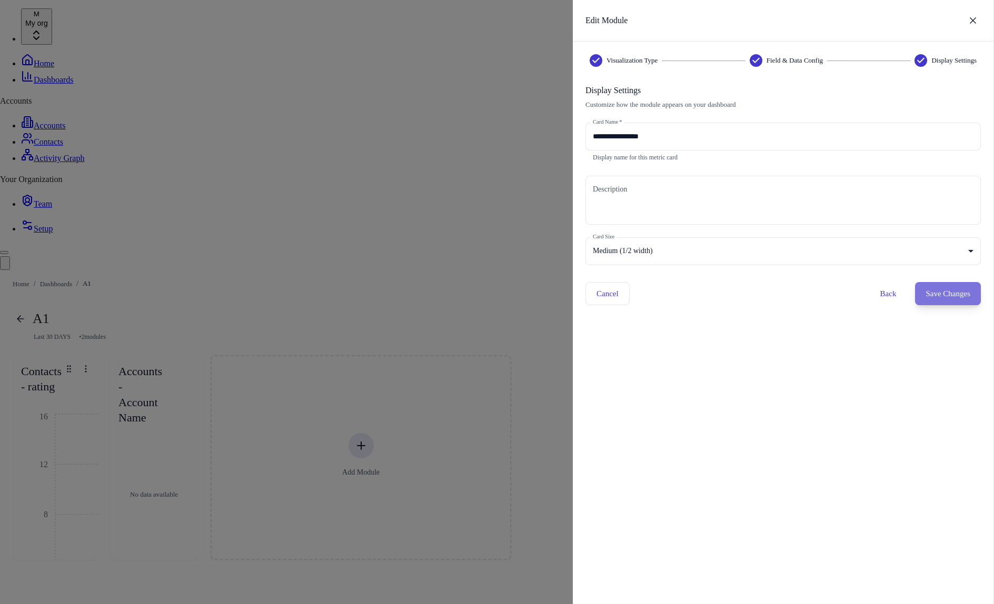
click at [942, 293] on button "Save Changes" at bounding box center [948, 293] width 66 height 23
